Goal: Find specific page/section: Find specific page/section

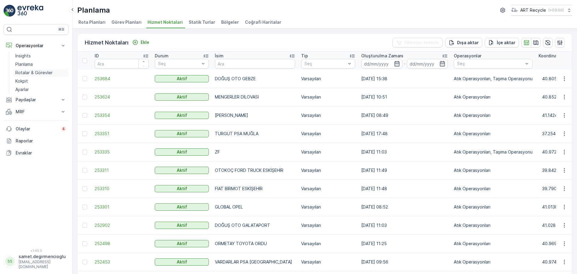
click at [30, 71] on p "Rotalar & Görevler" at bounding box center [33, 73] width 37 height 6
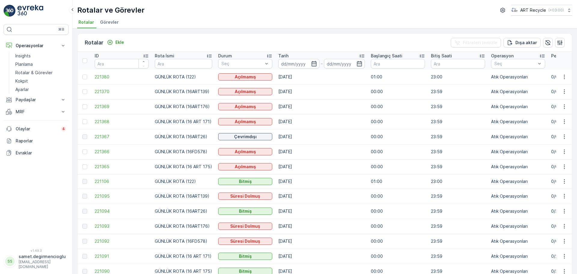
click at [108, 23] on span "Görevler" at bounding box center [109, 22] width 19 height 6
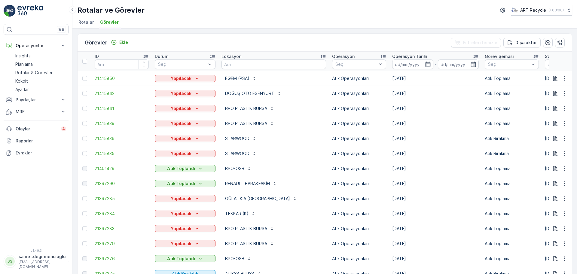
click at [571, 61] on div "Görevler Ekle Filtreleri temizle [PERSON_NAME] ID Durum Seç Lokasyon Operasyon …" at bounding box center [324, 151] width 504 height 245
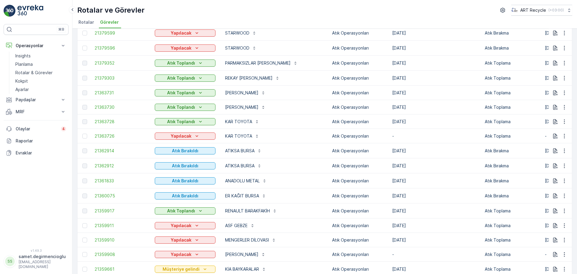
scroll to position [568, 0]
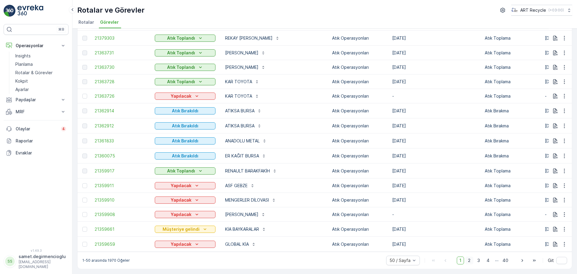
click at [471, 262] on span "2" at bounding box center [469, 261] width 8 height 8
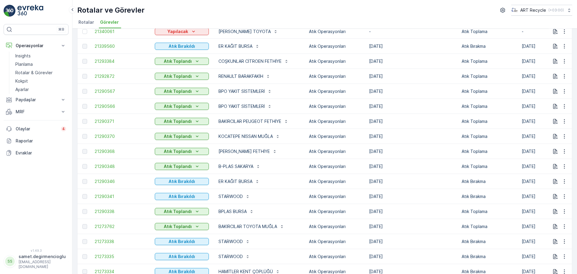
scroll to position [421, 0]
click at [109, 139] on span "21290370" at bounding box center [122, 137] width 54 height 6
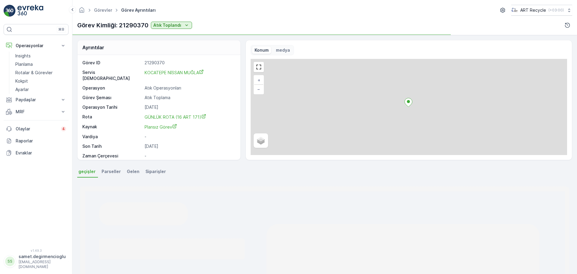
click at [188, 165] on div "Ayrıntılar Görev ID 21290370 Servis Noktası KOCATEPE NİSSAN MUĞLA Operasyon Atı…" at bounding box center [324, 154] width 504 height 239
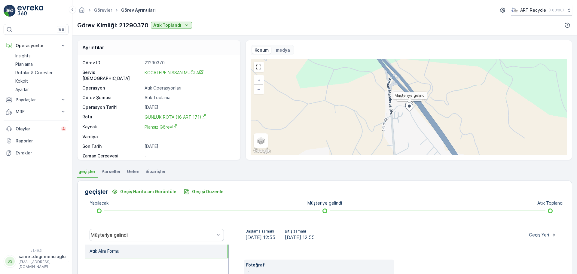
click at [188, 165] on div "Ayrıntılar Görev ID 21290370 Servis Noktası KOCATEPE NİSSAN MUĞLA Operasyon Atı…" at bounding box center [324, 154] width 504 height 239
click at [190, 163] on p "-" at bounding box center [190, 166] width 90 height 6
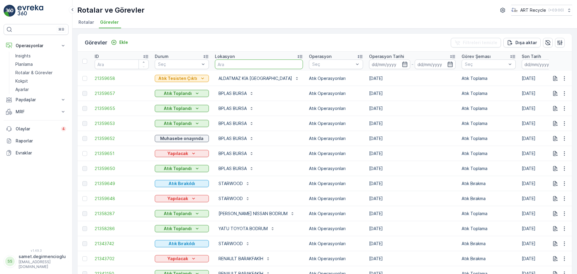
click at [241, 65] on input "text" at bounding box center [259, 64] width 88 height 10
type input "bay"
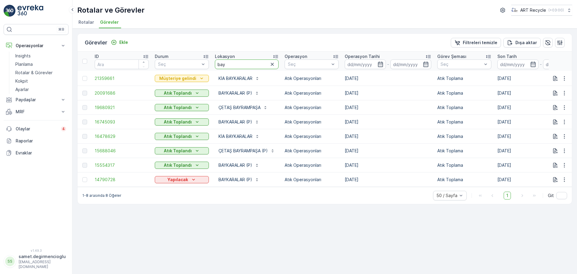
click at [236, 68] on input "bay" at bounding box center [247, 64] width 64 height 10
type input "b"
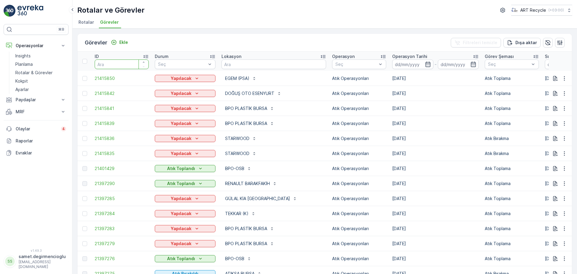
click at [121, 61] on input "number" at bounding box center [122, 64] width 54 height 10
click at [109, 64] on input "number" at bounding box center [122, 64] width 54 height 10
click at [36, 71] on p "Rotalar & Görevler" at bounding box center [33, 73] width 37 height 6
